Goal: Complete application form

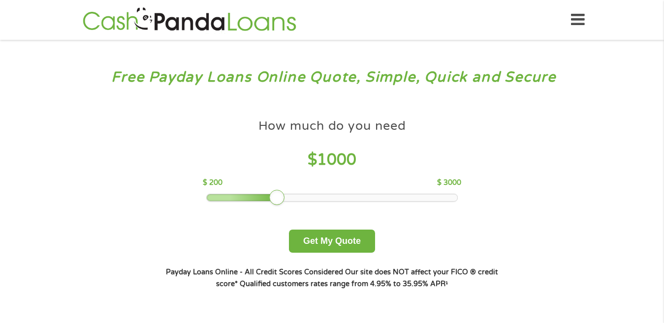
drag, startPoint x: 271, startPoint y: 203, endPoint x: 249, endPoint y: 180, distance: 32.0
click at [248, 203] on div "How much do you need $ 1000 $ 200 $ 3000 Get My Quote" at bounding box center [332, 183] width 345 height 139
drag, startPoint x: 249, startPoint y: 180, endPoint x: 214, endPoint y: 197, distance: 39.0
click at [217, 194] on div "How much do you need $ 1000 $ 200 $ 3000" at bounding box center [332, 158] width 258 height 88
click at [248, 196] on div at bounding box center [250, 198] width 16 height 16
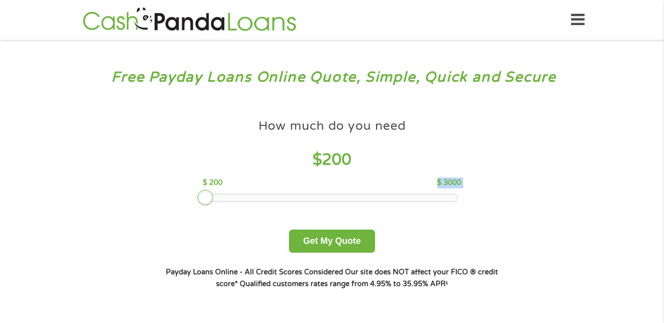
drag, startPoint x: 248, startPoint y: 196, endPoint x: 202, endPoint y: 205, distance: 46.3
click at [202, 205] on div "How much do you need $ 200 $ 200 $ 3000 Get My Quote" at bounding box center [332, 183] width 345 height 139
click at [310, 245] on button "Get My Quote" at bounding box center [332, 241] width 86 height 23
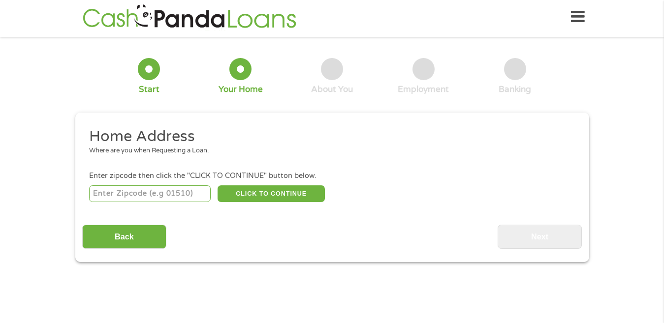
click at [152, 191] on input "number" at bounding box center [150, 194] width 122 height 17
type input "16673"
click at [299, 197] on button "CLICK TO CONTINUE" at bounding box center [271, 194] width 107 height 17
type input "16673"
type input "Roaring Spring"
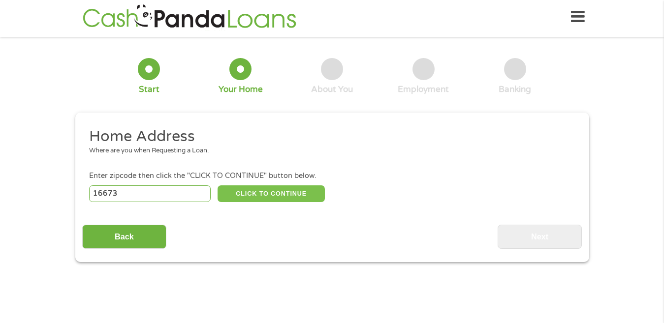
select select "Pennsylvania"
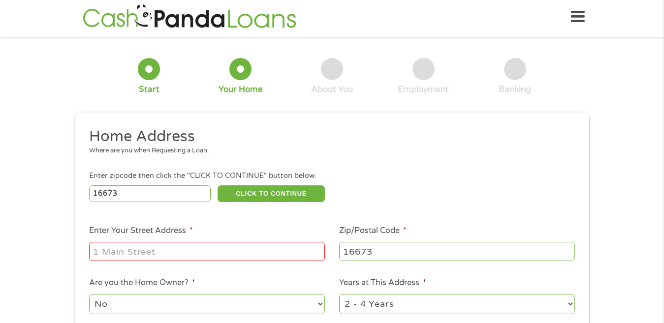
click at [244, 242] on input "Enter Your Street Address *" at bounding box center [207, 251] width 236 height 19
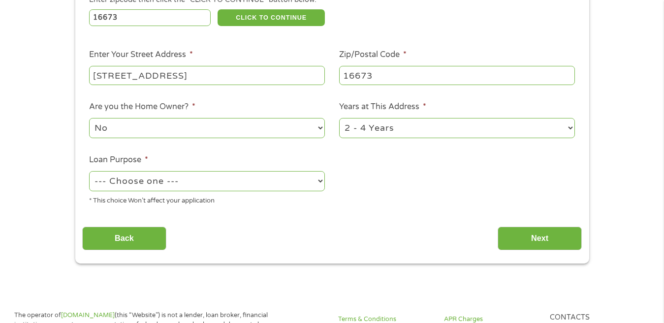
scroll to position [209, 0]
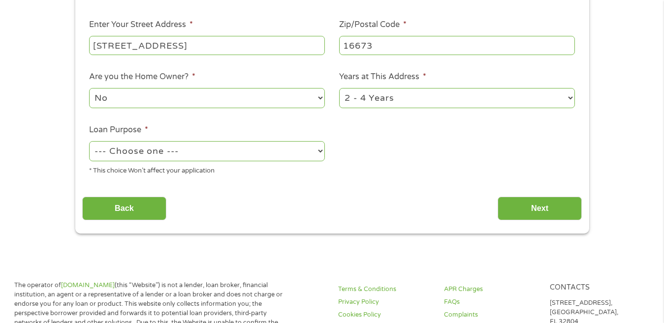
type input "439 Water St Apt 1"
click at [314, 94] on select "No Yes" at bounding box center [207, 98] width 236 height 20
click at [89, 88] on select "No Yes" at bounding box center [207, 98] width 236 height 20
click at [303, 157] on select "--- Choose one --- Pay Bills Debt Consolidation Home Improvement Major Purchase…" at bounding box center [207, 151] width 236 height 20
click at [89, 141] on select "--- Choose one --- Pay Bills Debt Consolidation Home Improvement Major Purchase…" at bounding box center [207, 151] width 236 height 20
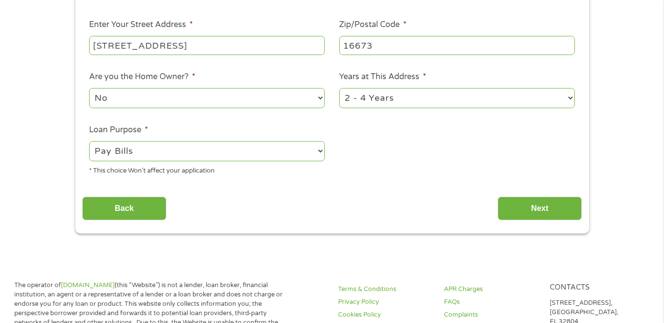
click at [318, 152] on select "--- Choose one --- Pay Bills Debt Consolidation Home Improvement Major Purchase…" at bounding box center [207, 151] width 236 height 20
select select "shorttermcash"
click at [89, 141] on select "--- Choose one --- Pay Bills Debt Consolidation Home Improvement Major Purchase…" at bounding box center [207, 151] width 236 height 20
click at [515, 214] on input "Next" at bounding box center [540, 209] width 84 height 24
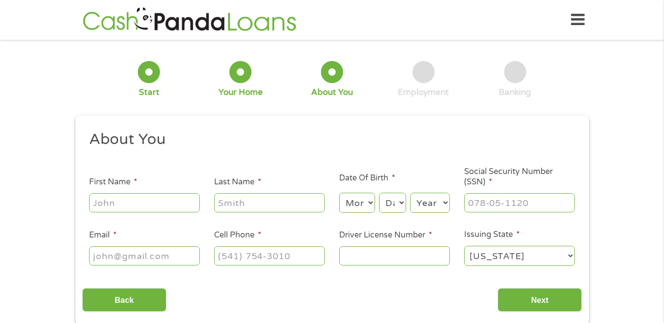
scroll to position [0, 0]
click at [147, 194] on input "First Name *" at bounding box center [144, 202] width 111 height 19
type input "Matthew"
type input "Burkett"
click at [369, 202] on select "Month 1 2 3 4 5 6 7 8 9 10 11 12" at bounding box center [357, 203] width 36 height 20
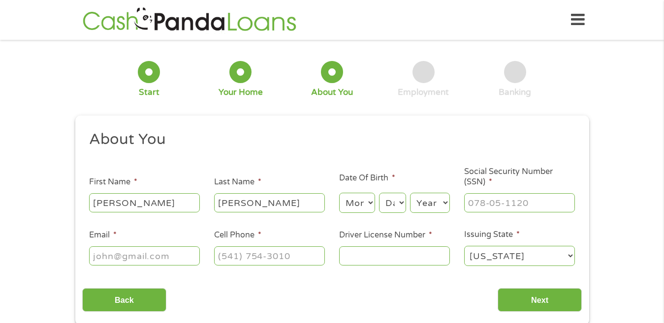
select select "6"
click at [339, 193] on select "Month 1 2 3 4 5 6 7 8 9 10 11 12" at bounding box center [357, 203] width 36 height 20
click at [389, 205] on select "Day 1 2 3 4 5 6 7 8 9 10 11 12 13 14 15 16 17 18 19 20 21 22 23 24 25 26 27 28 …" at bounding box center [392, 203] width 27 height 20
select select "29"
click at [379, 193] on select "Day 1 2 3 4 5 6 7 8 9 10 11 12 13 14 15 16 17 18 19 20 21 22 23 24 25 26 27 28 …" at bounding box center [392, 203] width 27 height 20
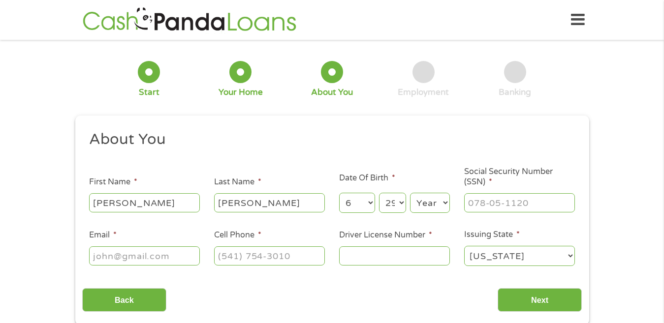
click at [441, 200] on select "Year 2007 2006 2005 2004 2003 2002 2001 2000 1999 1998 1997 1996 1995 1994 1993…" at bounding box center [430, 203] width 40 height 20
select select "1990"
click at [410, 193] on select "Year 2007 2006 2005 2004 2003 2002 2001 2000 1999 1998 1997 1996 1995 1994 1993…" at bounding box center [430, 203] width 40 height 20
click at [475, 206] on input "___-__-____" at bounding box center [519, 202] width 111 height 19
type input "170-72-2920"
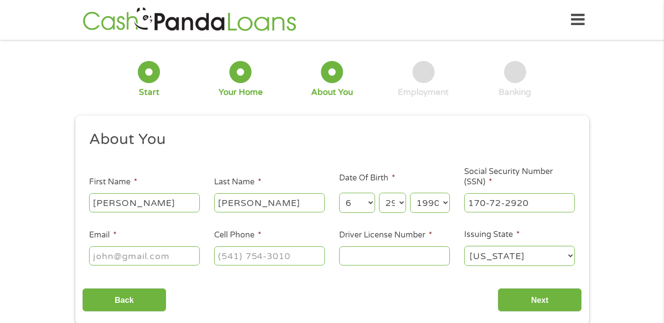
click at [187, 255] on input "Email *" at bounding box center [144, 256] width 111 height 19
drag, startPoint x: 193, startPoint y: 259, endPoint x: 88, endPoint y: 265, distance: 105.6
click at [88, 265] on li "Email * mmb877787@gmail.com" at bounding box center [144, 248] width 125 height 38
type input "mmb877787@gmail.com"
click at [255, 255] on input "(___) ___-____" at bounding box center [269, 256] width 111 height 19
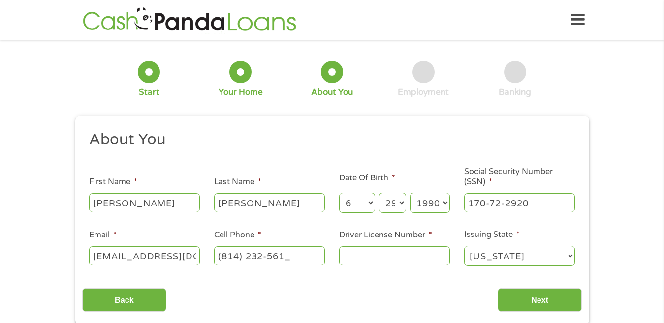
type input "(814) 232-5614"
click at [371, 257] on input "Driver License Number *" at bounding box center [394, 256] width 111 height 19
type input "29272953"
click at [549, 301] on input "Next" at bounding box center [540, 301] width 84 height 24
